Goal: Information Seeking & Learning: Learn about a topic

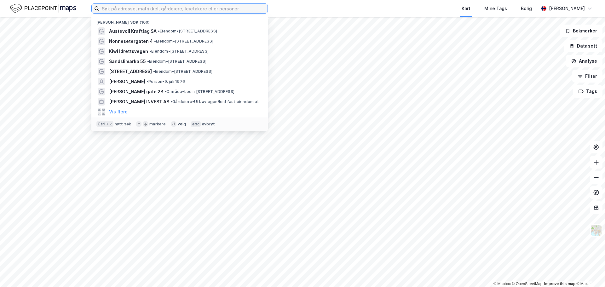
click at [141, 10] on input at bounding box center [183, 8] width 168 height 9
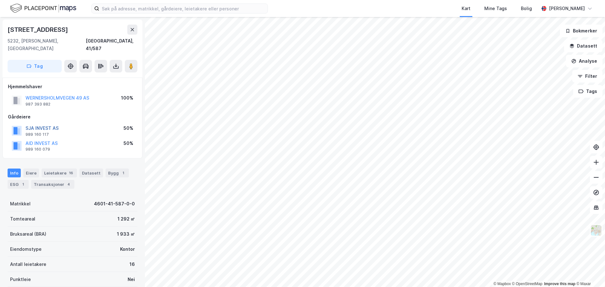
click at [0, 0] on button "SJA INVEST AS" at bounding box center [0, 0] width 0 height 0
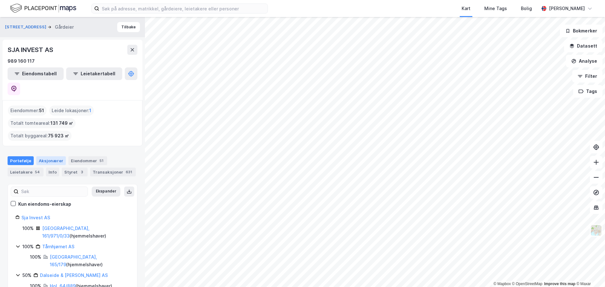
click at [49, 156] on div "Aksjonærer" at bounding box center [51, 160] width 30 height 9
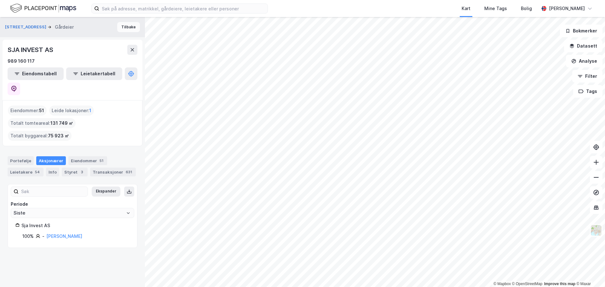
click at [123, 28] on button "Tilbake" at bounding box center [128, 27] width 23 height 10
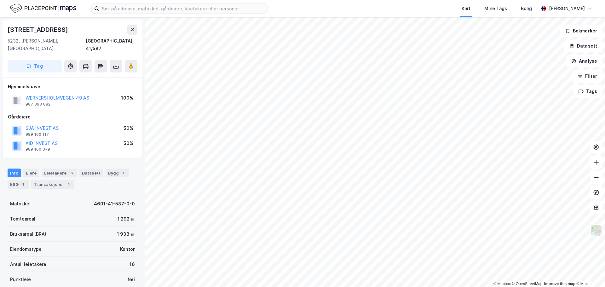
click at [39, 140] on div "AID INVEST AS" at bounding box center [42, 144] width 32 height 8
click at [0, 0] on button "AID INVEST AS" at bounding box center [0, 0] width 0 height 0
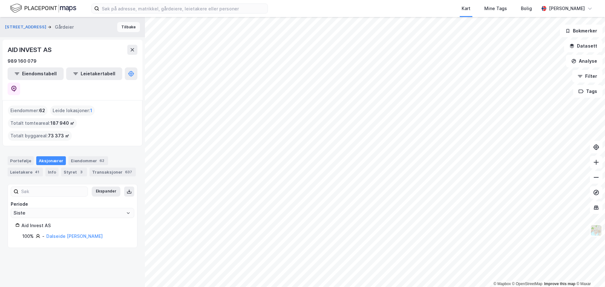
click at [126, 24] on button "Tilbake" at bounding box center [128, 27] width 23 height 10
